Goal: Use online tool/utility: Use online tool/utility

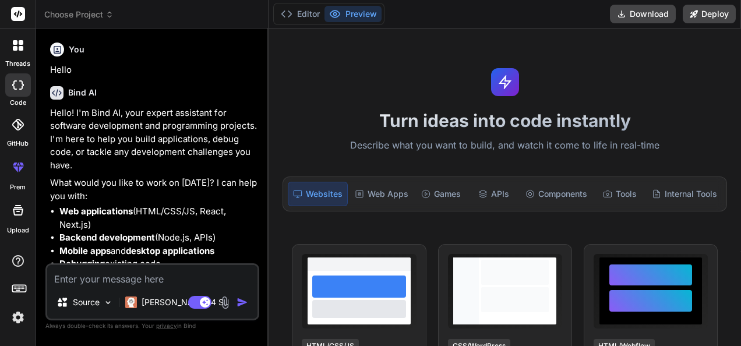
type textarea "PS C:\Users\Mr F\Desktop\terraflow-exports\terraflow-exports\apps\web> npm inst…"
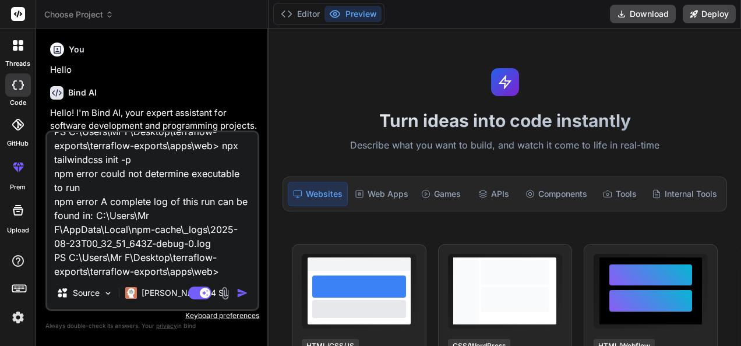
type textarea "x"
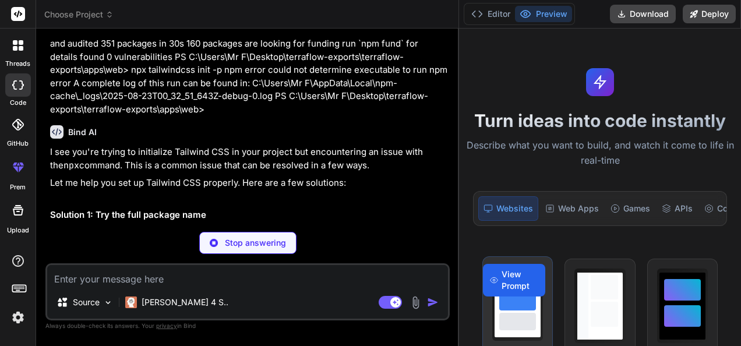
scroll to position [240, 0]
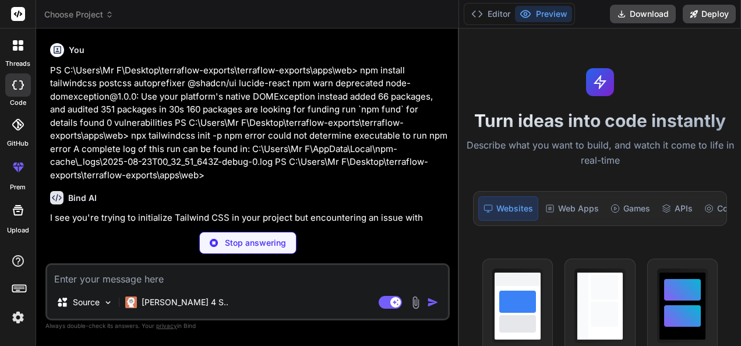
drag, startPoint x: 267, startPoint y: 277, endPoint x: 585, endPoint y: 266, distance: 317.8
click at [585, 266] on div "Choose Project Created with Pixso. Bind AI Web Search Created with Pixso. Code …" at bounding box center [388, 173] width 705 height 346
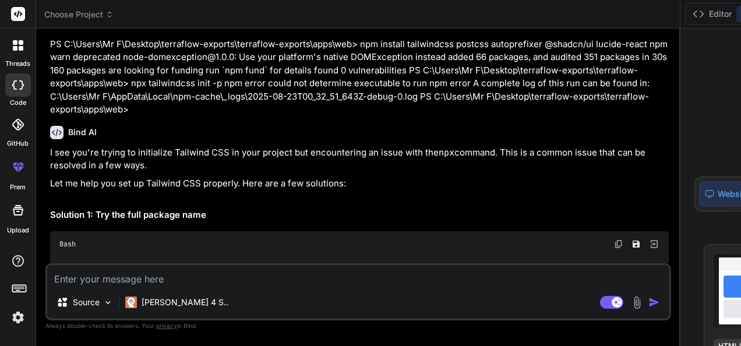
drag, startPoint x: 458, startPoint y: 214, endPoint x: 552, endPoint y: 205, distance: 94.9
click at [552, 205] on div "Choose Project Created with Pixso. Bind AI Web Search Created with Pixso. Code …" at bounding box center [573, 173] width 1075 height 346
click at [688, 14] on button "Editor" at bounding box center [712, 14] width 48 height 16
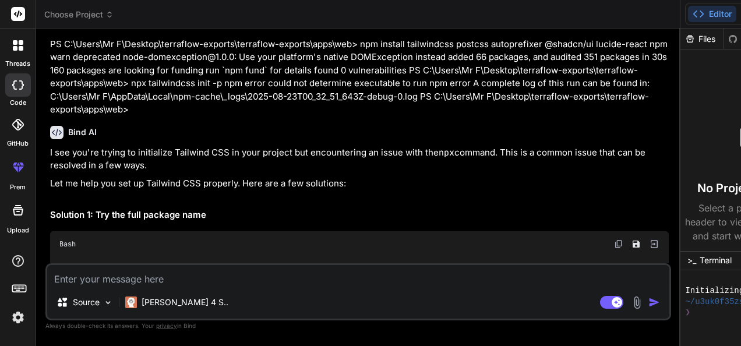
drag, startPoint x: 459, startPoint y: 57, endPoint x: 589, endPoint y: 31, distance: 133.2
click at [589, 31] on div "Choose Project Created with Pixso. Bind AI Web Search Created with Pixso. Code …" at bounding box center [573, 173] width 1075 height 346
click at [255, 173] on p "I see you're trying to initialize Tailwind CSS in your project but encountering…" at bounding box center [359, 159] width 619 height 26
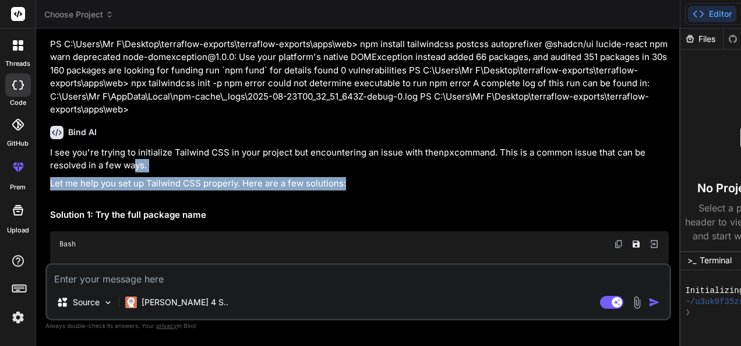
drag, startPoint x: 255, startPoint y: 235, endPoint x: 343, endPoint y: 238, distance: 88.0
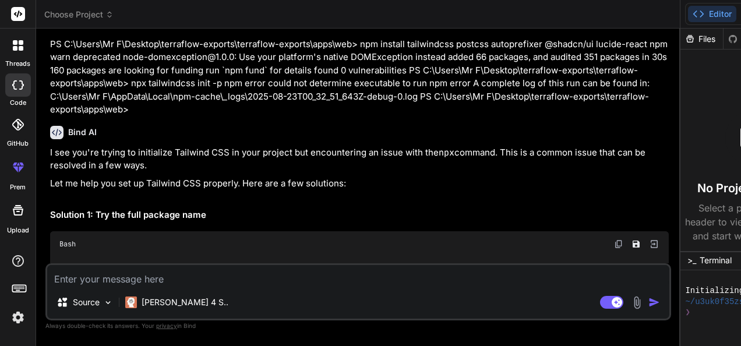
drag, startPoint x: 459, startPoint y: 316, endPoint x: 587, endPoint y: 302, distance: 129.6
click at [587, 302] on div "Choose Project Created with Pixso. Bind AI Web Search Created with Pixso. Code …" at bounding box center [573, 173] width 1075 height 346
drag, startPoint x: 738, startPoint y: 286, endPoint x: 735, endPoint y: 267, distance: 18.9
click at [681, 38] on div "Files" at bounding box center [702, 39] width 43 height 12
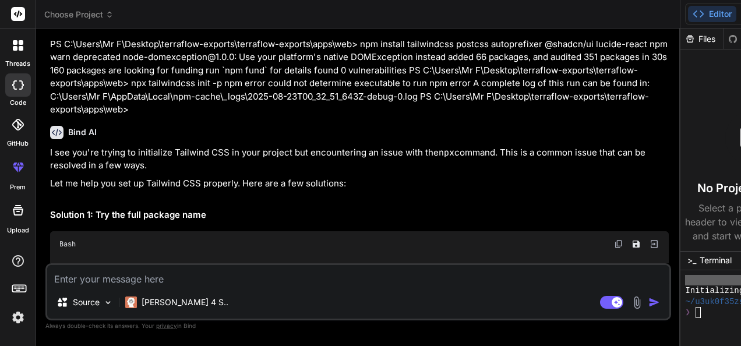
click at [681, 38] on div "Files" at bounding box center [702, 39] width 43 height 12
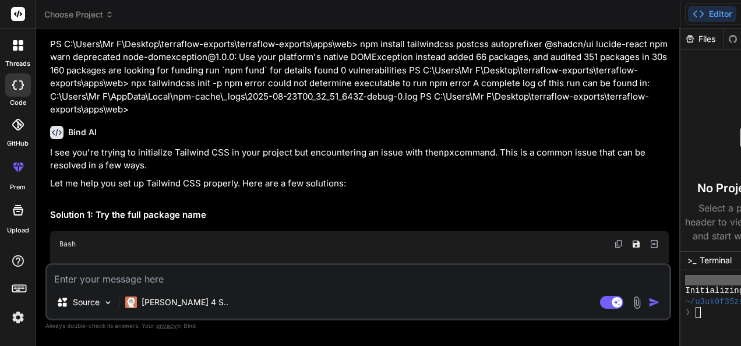
click at [698, 192] on h3 "No Project Selected" at bounding box center [753, 188] width 111 height 16
click at [16, 83] on icon at bounding box center [18, 84] width 12 height 9
click at [16, 216] on icon at bounding box center [18, 210] width 14 height 14
type textarea "x"
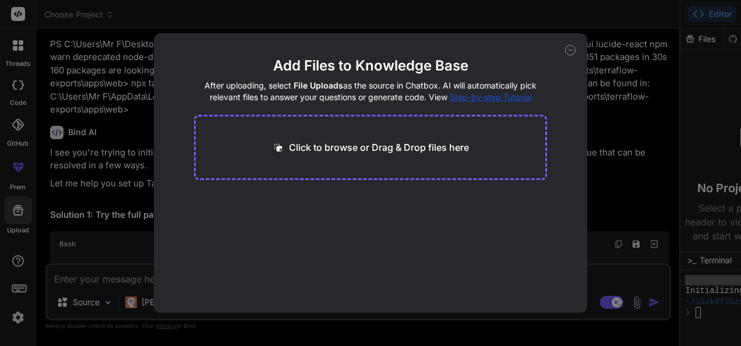
click at [346, 152] on p "Click to browse or Drag & Drop files here" at bounding box center [379, 147] width 180 height 14
click at [366, 148] on p "Click to browse or Drag & Drop files here" at bounding box center [379, 147] width 180 height 14
